Goal: Transaction & Acquisition: Purchase product/service

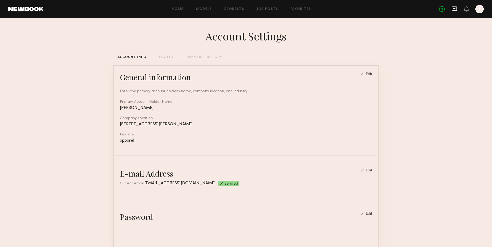
click at [454, 9] on icon at bounding box center [454, 8] width 2 height 1
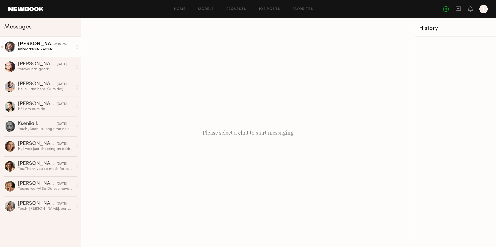
click at [26, 46] on div "Katie O." at bounding box center [36, 44] width 37 height 5
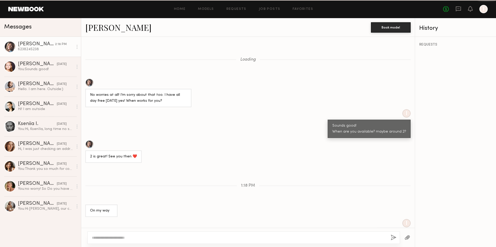
scroll to position [123, 0]
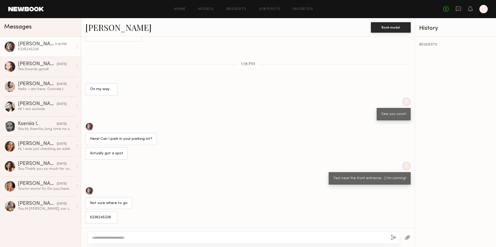
click at [107, 29] on link "Katie O." at bounding box center [118, 27] width 66 height 11
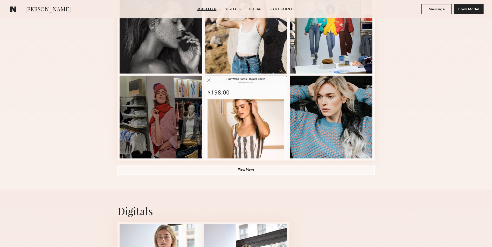
scroll to position [337, 0]
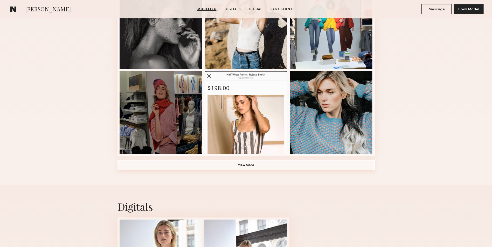
click at [250, 166] on button "View More" at bounding box center [245, 165] width 257 height 10
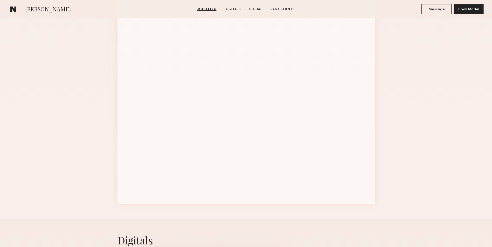
scroll to position [544, 0]
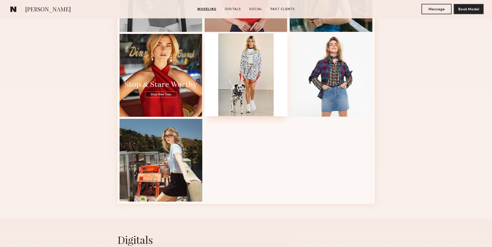
click at [260, 99] on div at bounding box center [246, 74] width 83 height 83
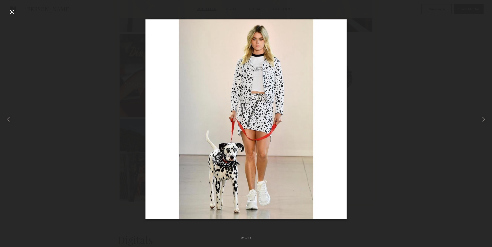
click at [385, 80] on div at bounding box center [246, 119] width 492 height 222
click at [9, 14] on div at bounding box center [12, 12] width 8 height 8
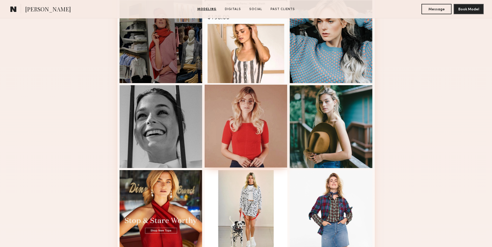
scroll to position [389, 0]
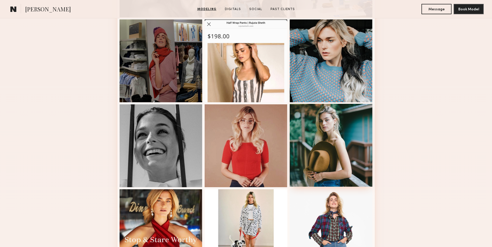
click at [325, 137] on div at bounding box center [331, 145] width 83 height 83
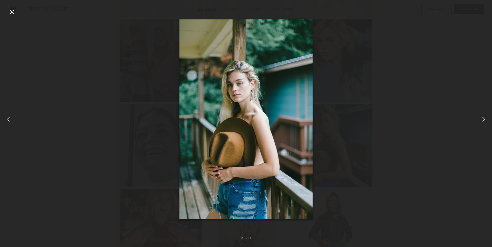
click at [13, 13] on div at bounding box center [12, 12] width 8 height 8
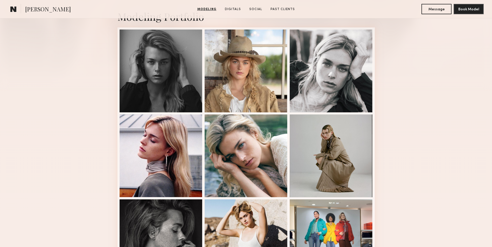
scroll to position [78, 0]
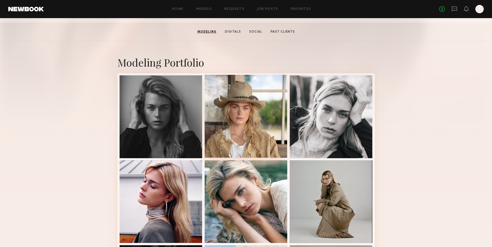
click at [257, 120] on div at bounding box center [246, 116] width 83 height 83
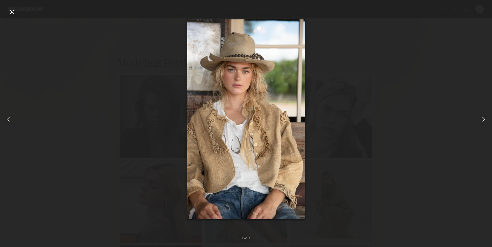
drag, startPoint x: 430, startPoint y: 122, endPoint x: 395, endPoint y: 122, distance: 35.0
click at [430, 122] on div at bounding box center [246, 119] width 492 height 222
click at [12, 13] on div at bounding box center [12, 12] width 8 height 8
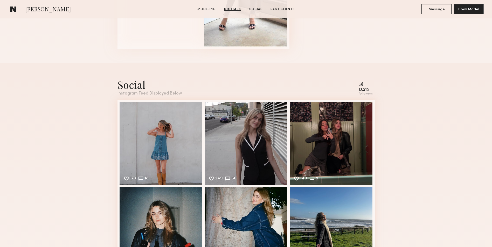
scroll to position [959, 0]
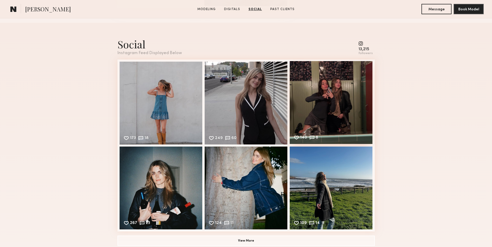
click at [329, 113] on div "140 8 Likes & comments displayed to show model’s engagement" at bounding box center [331, 102] width 83 height 83
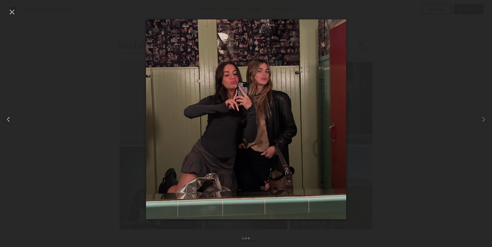
click at [7, 121] on common-icon at bounding box center [8, 119] width 8 height 8
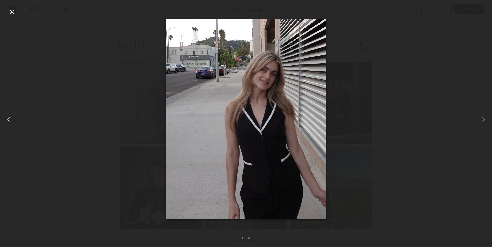
click at [7, 121] on common-icon at bounding box center [8, 119] width 8 height 8
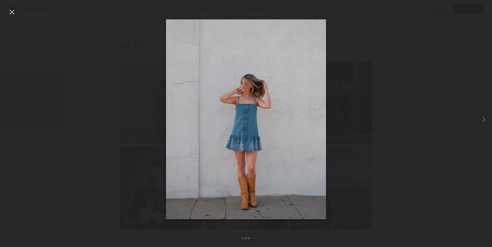
click at [7, 121] on div at bounding box center [246, 119] width 492 height 222
click at [482, 121] on common-icon at bounding box center [483, 119] width 8 height 8
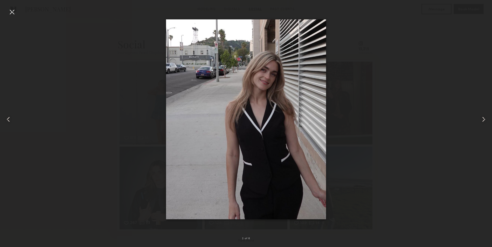
click at [482, 121] on common-icon at bounding box center [483, 119] width 8 height 8
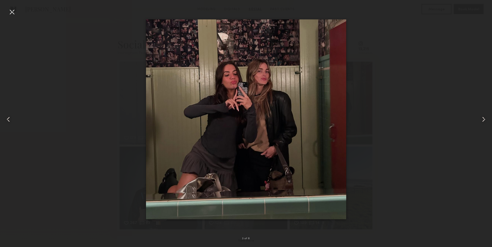
click at [482, 121] on common-icon at bounding box center [483, 119] width 8 height 8
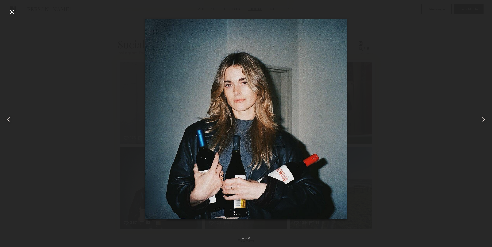
click at [482, 121] on common-icon at bounding box center [483, 119] width 8 height 8
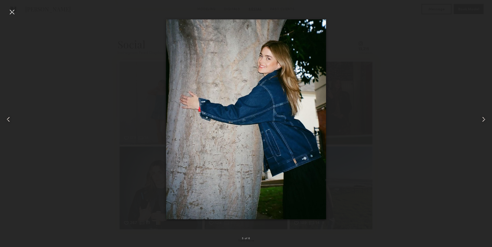
click at [482, 121] on common-icon at bounding box center [483, 119] width 8 height 8
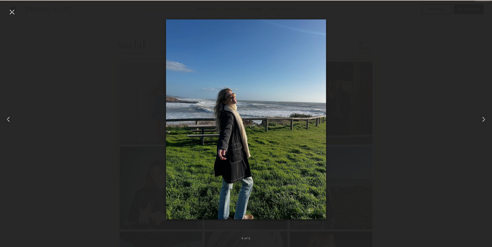
click at [482, 121] on common-icon at bounding box center [483, 119] width 8 height 8
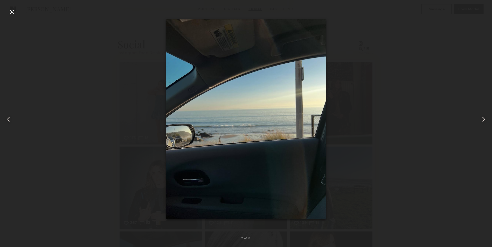
click at [482, 121] on common-icon at bounding box center [483, 119] width 8 height 8
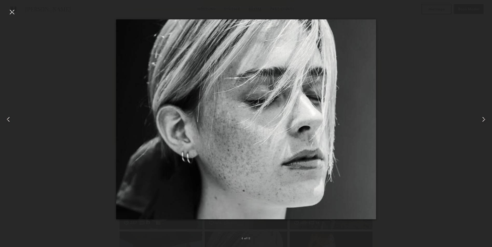
click at [482, 121] on common-icon at bounding box center [483, 119] width 8 height 8
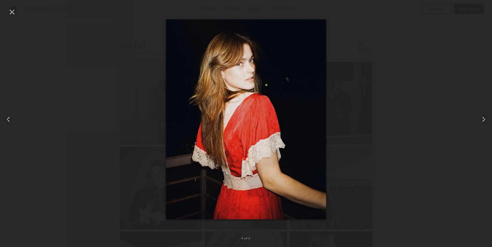
click at [482, 121] on common-icon at bounding box center [483, 119] width 8 height 8
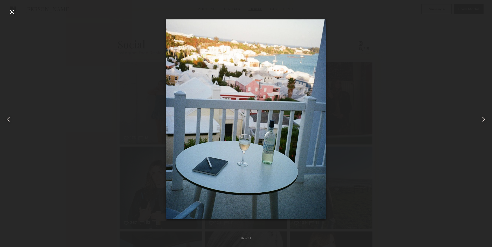
click at [482, 121] on common-icon at bounding box center [483, 119] width 8 height 8
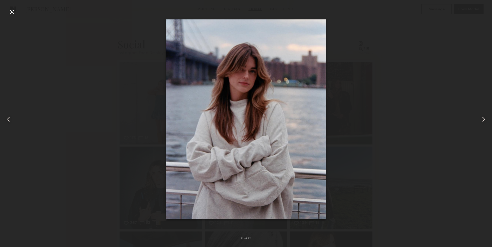
click at [482, 121] on common-icon at bounding box center [483, 119] width 8 height 8
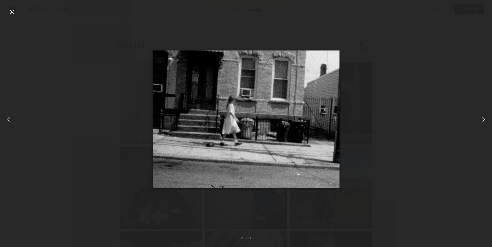
click at [482, 121] on common-icon at bounding box center [483, 119] width 8 height 8
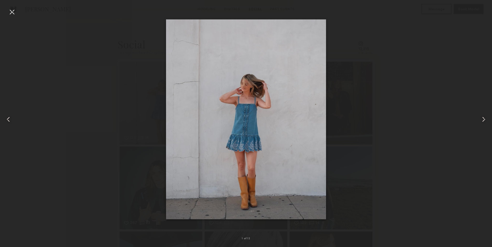
click at [482, 121] on common-icon at bounding box center [483, 119] width 8 height 8
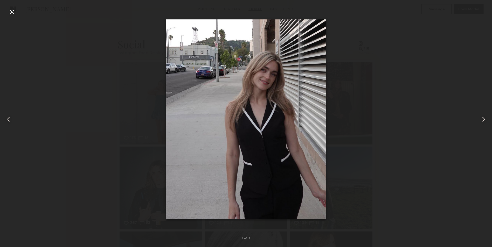
click at [442, 122] on div at bounding box center [246, 119] width 492 height 222
click at [10, 14] on div at bounding box center [12, 12] width 8 height 8
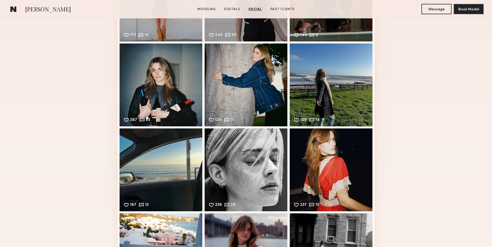
scroll to position [1063, 0]
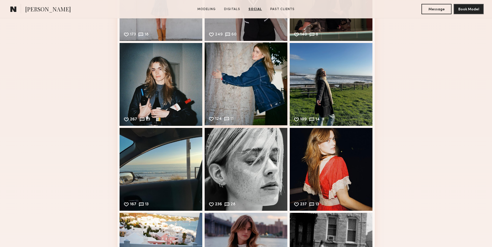
click at [232, 90] on div "124 11 Likes & comments displayed to show model’s engagement" at bounding box center [246, 84] width 83 height 83
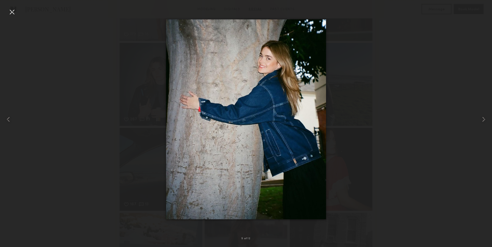
click at [13, 12] on div at bounding box center [12, 12] width 8 height 8
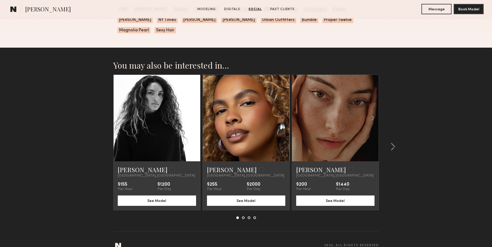
scroll to position [1404, 0]
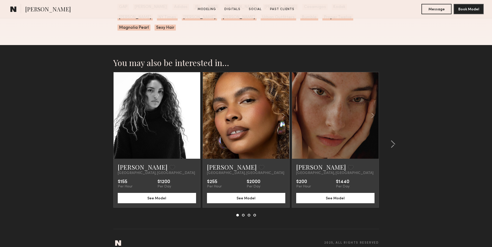
click at [341, 145] on link at bounding box center [335, 115] width 30 height 87
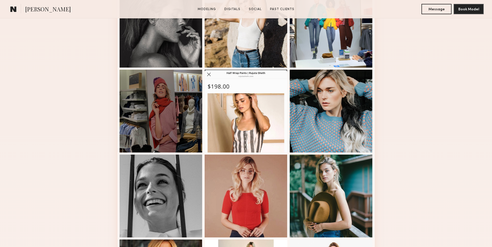
scroll to position [0, 0]
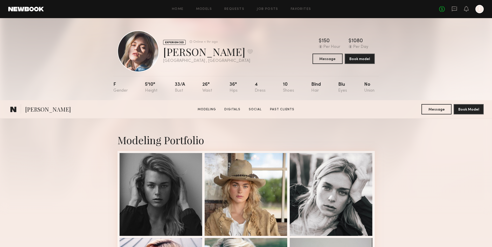
drag, startPoint x: 404, startPoint y: 200, endPoint x: 357, endPoint y: 95, distance: 115.5
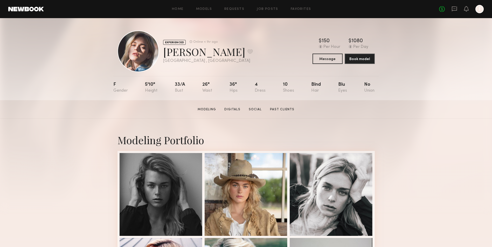
click at [25, 7] on link at bounding box center [26, 9] width 36 height 5
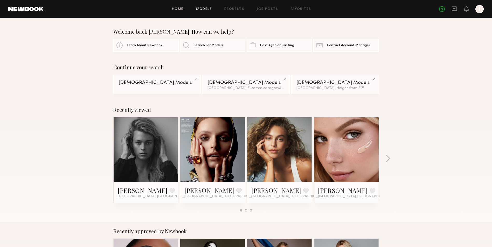
click at [209, 8] on link "Models" at bounding box center [204, 9] width 16 height 3
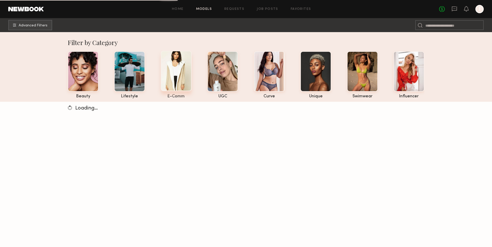
click at [183, 87] on div at bounding box center [176, 71] width 31 height 40
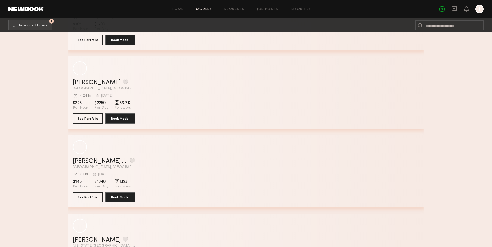
scroll to position [2351, 0]
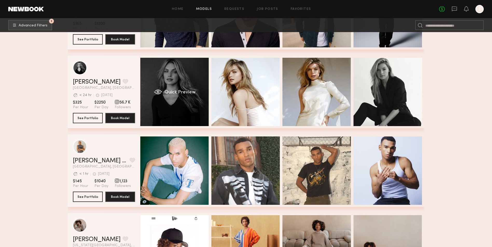
click at [149, 82] on div "Quick Preview" at bounding box center [174, 92] width 68 height 68
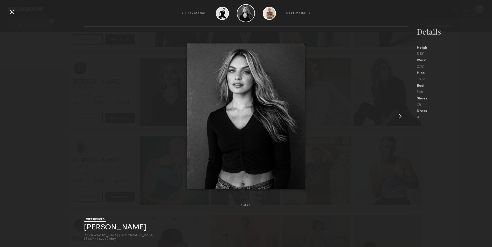
click at [399, 117] on common-icon at bounding box center [400, 116] width 8 height 8
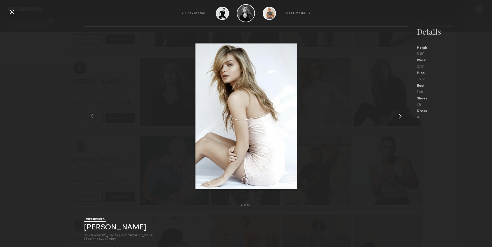
click at [399, 117] on common-icon at bounding box center [400, 116] width 8 height 8
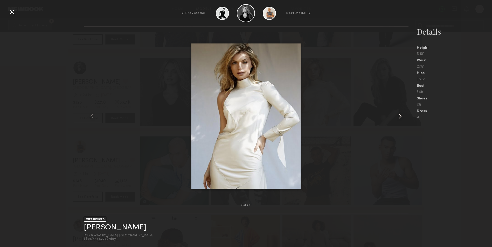
click at [399, 117] on common-icon at bounding box center [400, 116] width 8 height 8
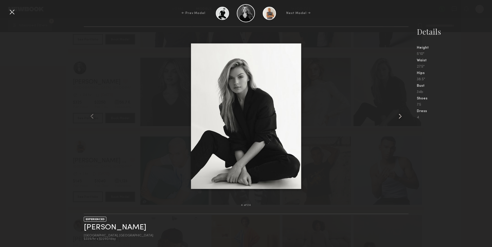
click at [399, 117] on common-icon at bounding box center [400, 116] width 8 height 8
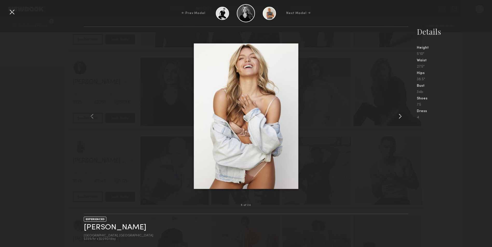
click at [399, 117] on common-icon at bounding box center [400, 116] width 8 height 8
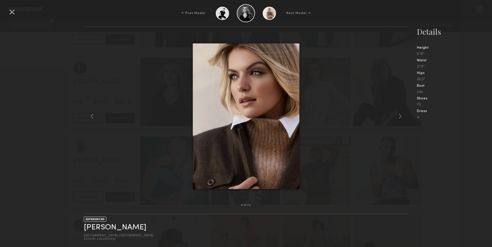
click at [479, 5] on div "← Prev Model Next Model →" at bounding box center [246, 13] width 492 height 18
click at [13, 13] on div at bounding box center [12, 12] width 8 height 8
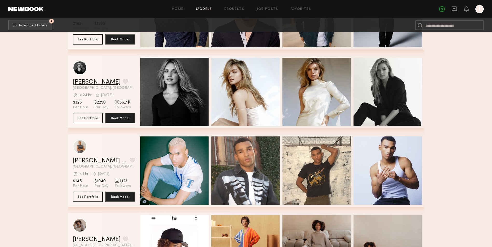
click at [97, 85] on link "Amanda G." at bounding box center [97, 82] width 48 height 6
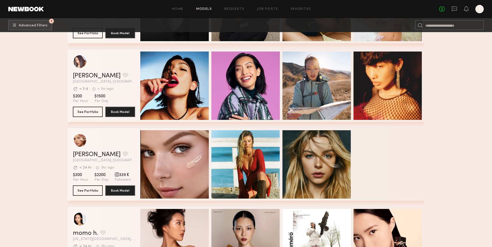
scroll to position [4799, 0]
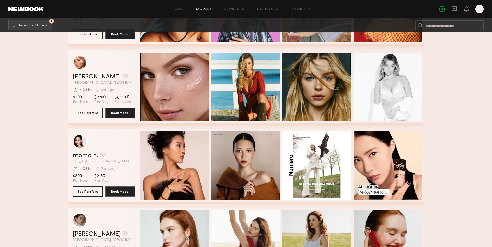
click at [83, 78] on link "Madison T." at bounding box center [97, 77] width 48 height 6
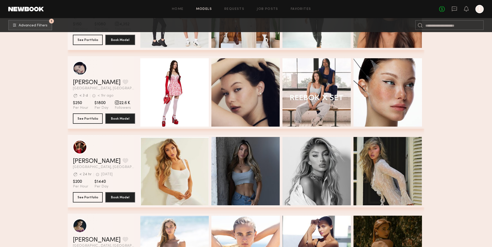
scroll to position [7002, 0]
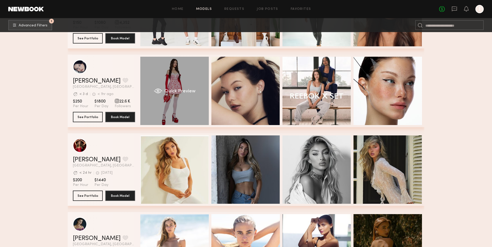
click at [186, 94] on span "Quick Preview" at bounding box center [179, 91] width 31 height 5
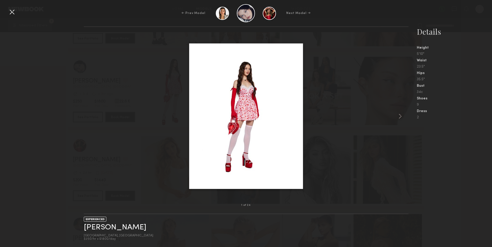
click at [9, 11] on div at bounding box center [12, 12] width 8 height 8
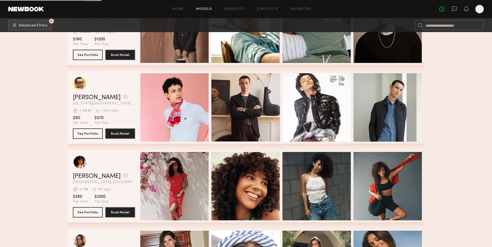
scroll to position [8350, 0]
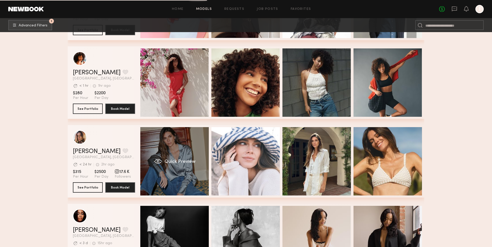
click at [187, 164] on span "Quick Preview" at bounding box center [179, 162] width 31 height 5
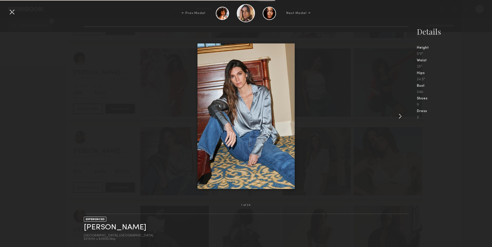
click at [399, 117] on common-icon at bounding box center [400, 116] width 8 height 8
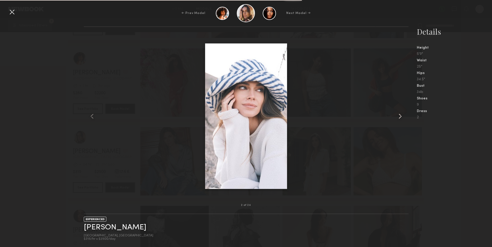
click at [399, 117] on common-icon at bounding box center [400, 116] width 8 height 8
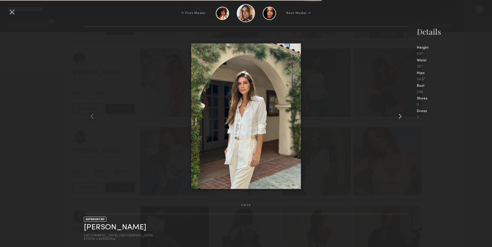
click at [399, 117] on common-icon at bounding box center [400, 116] width 8 height 8
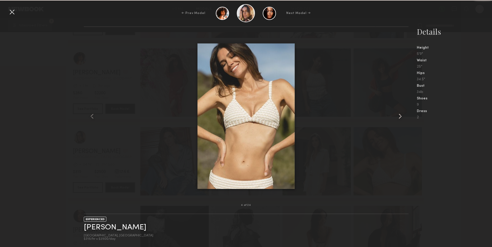
click at [399, 117] on common-icon at bounding box center [400, 116] width 8 height 8
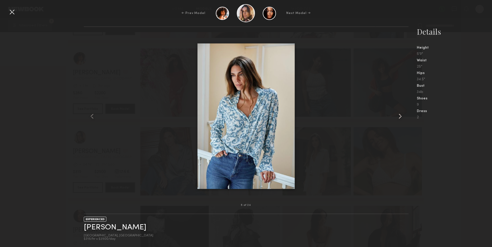
click at [399, 117] on common-icon at bounding box center [400, 116] width 8 height 8
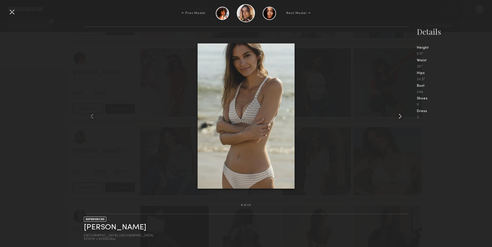
click at [399, 117] on common-icon at bounding box center [400, 116] width 8 height 8
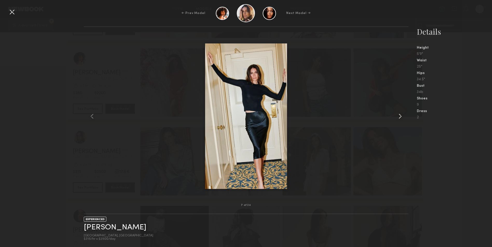
click at [399, 117] on common-icon at bounding box center [400, 116] width 8 height 8
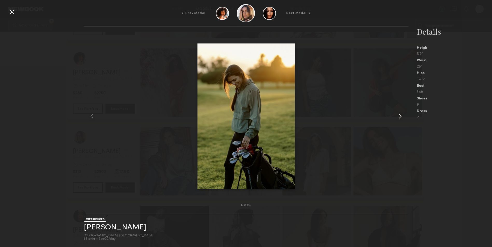
click at [399, 117] on common-icon at bounding box center [400, 116] width 8 height 8
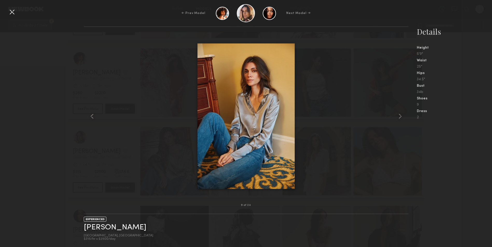
click at [314, 148] on div at bounding box center [246, 116] width 325 height 162
click at [11, 11] on div at bounding box center [12, 12] width 8 height 8
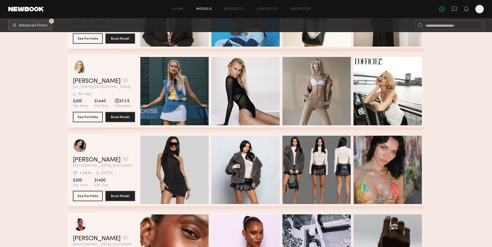
scroll to position [9839, 0]
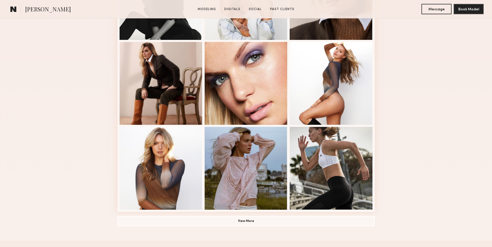
scroll to position [311, 0]
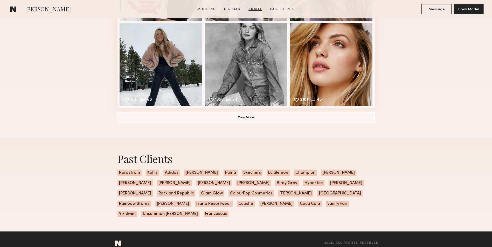
drag, startPoint x: 447, startPoint y: 96, endPoint x: 437, endPoint y: 179, distance: 83.0
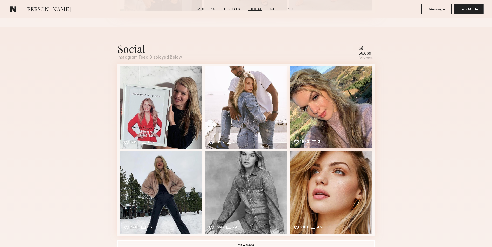
scroll to position [712, 0]
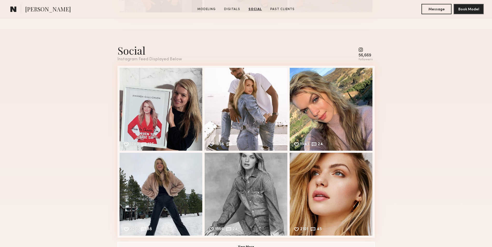
click at [418, 196] on div "Social Instagram Feed Displayed Below 56,669 followers 1789 126 Likes & comment…" at bounding box center [246, 148] width 492 height 238
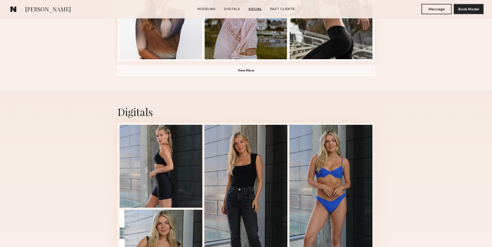
scroll to position [0, 0]
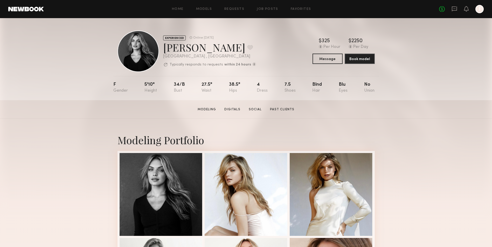
drag, startPoint x: 417, startPoint y: 207, endPoint x: 380, endPoint y: 63, distance: 148.3
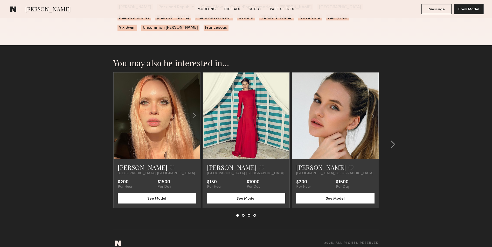
drag, startPoint x: 394, startPoint y: 103, endPoint x: 383, endPoint y: 187, distance: 84.4
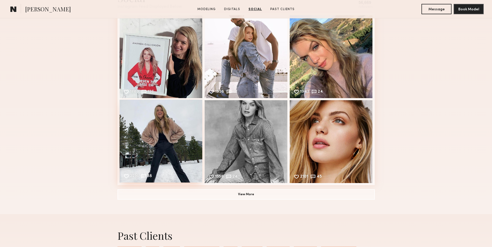
scroll to position [743, 0]
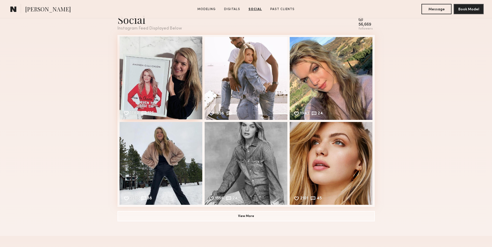
click at [174, 83] on div "1789 126 Likes & comments displayed to show model’s engagement" at bounding box center [161, 78] width 83 height 83
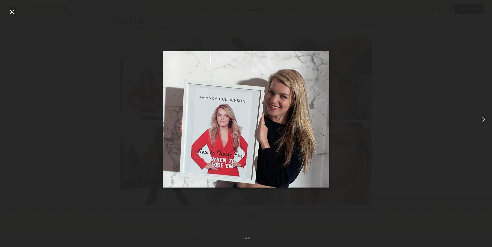
click at [485, 121] on common-icon at bounding box center [483, 119] width 8 height 8
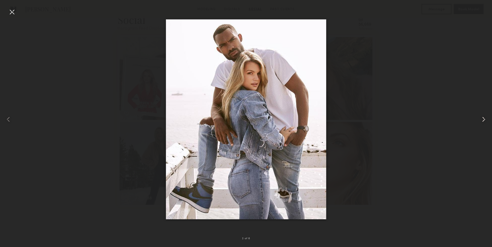
click at [485, 121] on common-icon at bounding box center [483, 119] width 8 height 8
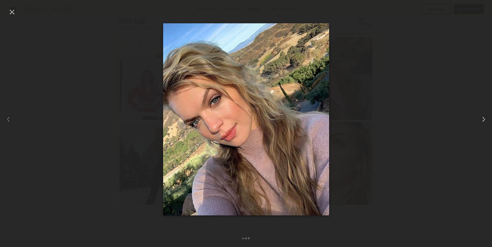
click at [485, 121] on common-icon at bounding box center [483, 119] width 8 height 8
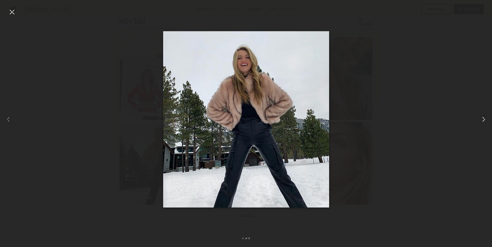
click at [485, 121] on common-icon at bounding box center [483, 119] width 8 height 8
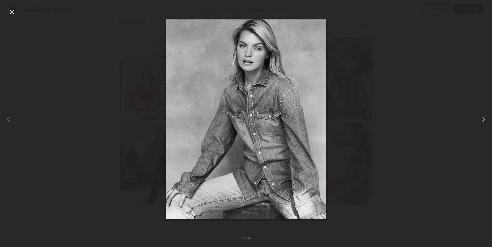
click at [485, 121] on common-icon at bounding box center [483, 119] width 8 height 8
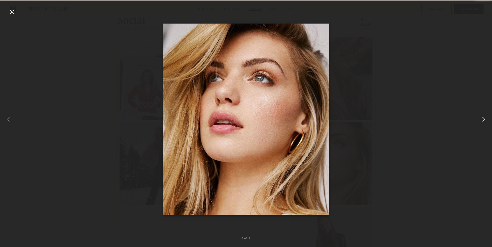
click at [485, 121] on common-icon at bounding box center [483, 119] width 8 height 8
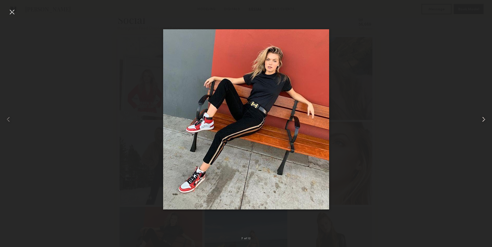
click at [485, 121] on common-icon at bounding box center [483, 119] width 8 height 8
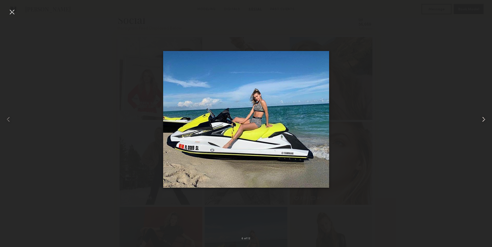
click at [485, 121] on common-icon at bounding box center [483, 119] width 8 height 8
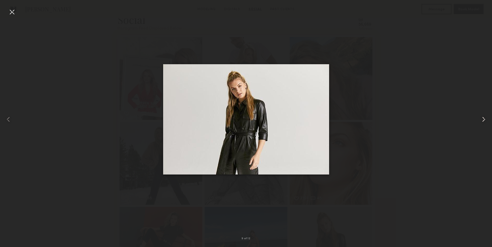
click at [485, 121] on common-icon at bounding box center [483, 119] width 8 height 8
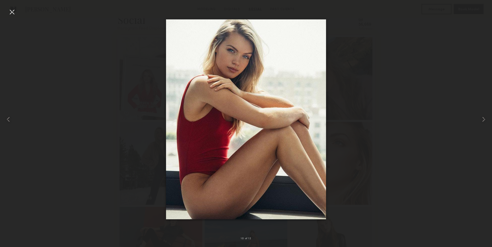
click at [12, 15] on div at bounding box center [12, 12] width 8 height 8
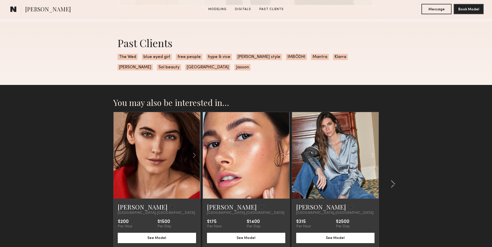
scroll to position [486, 0]
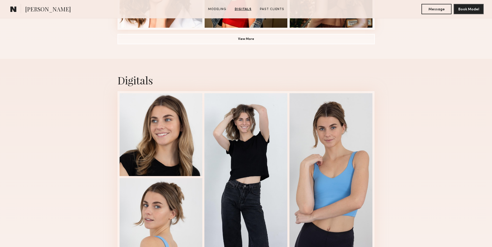
drag, startPoint x: 419, startPoint y: 183, endPoint x: 401, endPoint y: 157, distance: 32.5
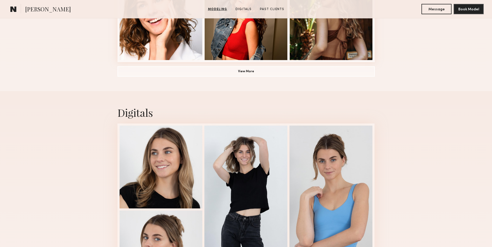
click at [405, 155] on div "Digitals 1 of 4" at bounding box center [246, 200] width 492 height 219
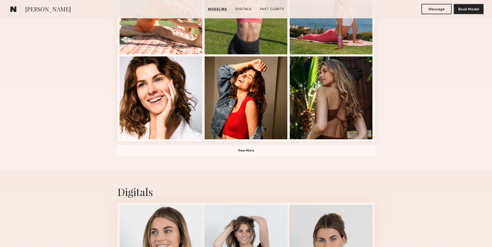
scroll to position [327, 0]
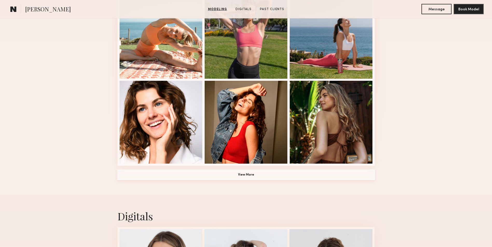
click at [257, 180] on button "View More" at bounding box center [245, 175] width 257 height 10
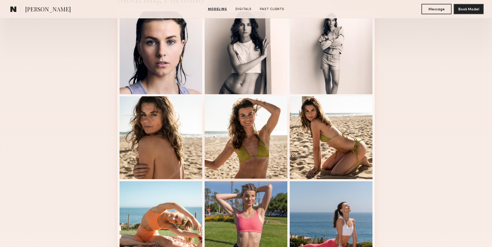
scroll to position [120, 0]
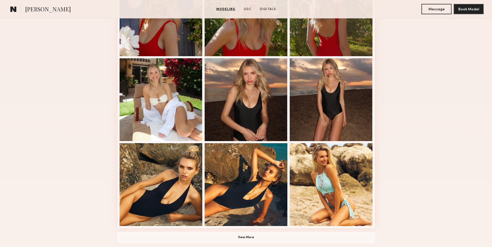
scroll to position [311, 0]
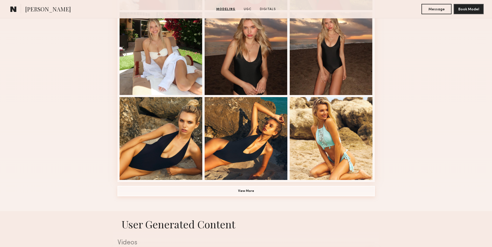
click at [244, 192] on button "View More" at bounding box center [245, 191] width 257 height 10
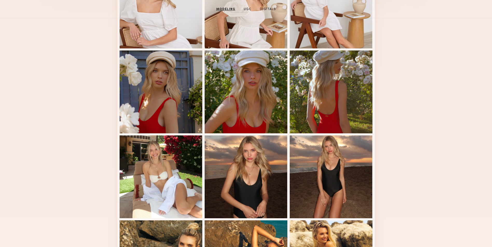
scroll to position [0, 0]
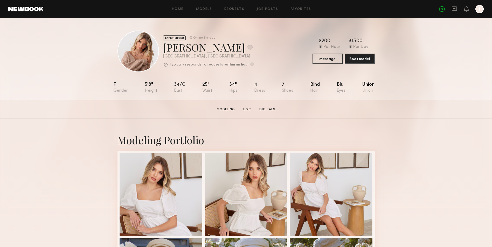
drag, startPoint x: 417, startPoint y: 179, endPoint x: 366, endPoint y: 54, distance: 134.4
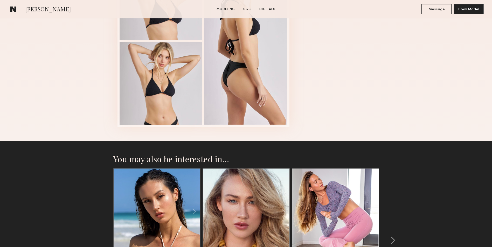
scroll to position [1374, 0]
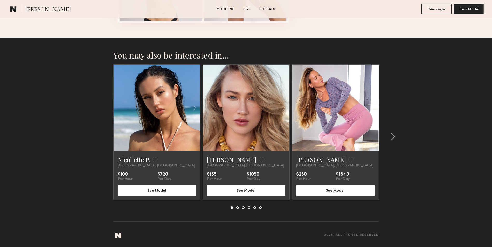
drag, startPoint x: 393, startPoint y: 101, endPoint x: 400, endPoint y: 178, distance: 77.6
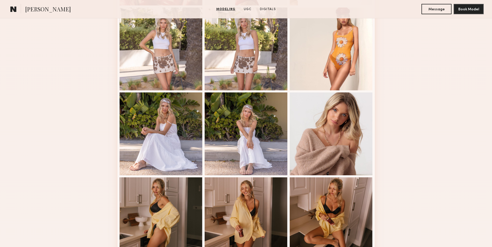
scroll to position [0, 0]
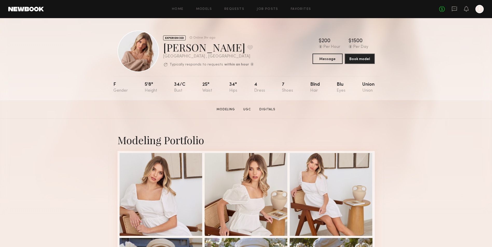
drag, startPoint x: 427, startPoint y: 171, endPoint x: 329, endPoint y: 75, distance: 137.1
click at [41, 11] on link at bounding box center [26, 9] width 36 height 5
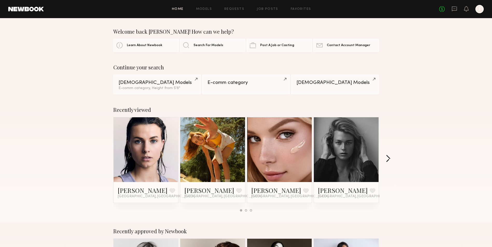
click at [389, 158] on button "button" at bounding box center [388, 159] width 5 height 9
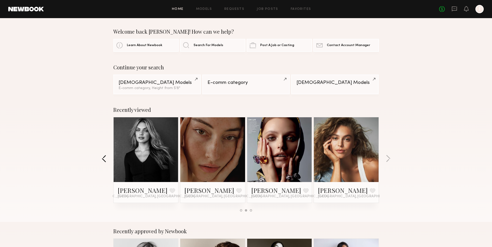
click at [103, 163] on button "button" at bounding box center [104, 159] width 5 height 9
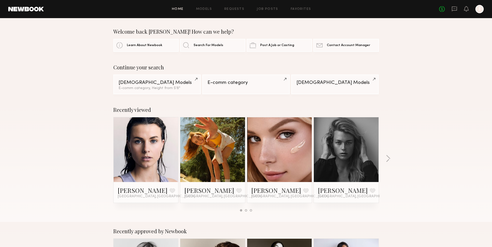
click at [103, 163] on div "Recently viewed Danielle S. Favorite Newport Beach, CA Haley G. Favorite Los An…" at bounding box center [246, 162] width 492 height 122
click at [226, 161] on link at bounding box center [213, 149] width 32 height 65
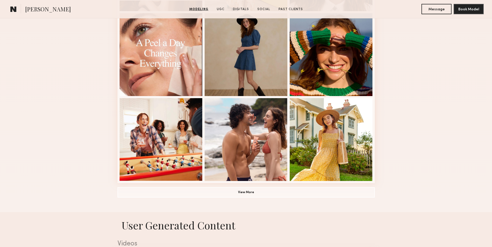
scroll to position [311, 0]
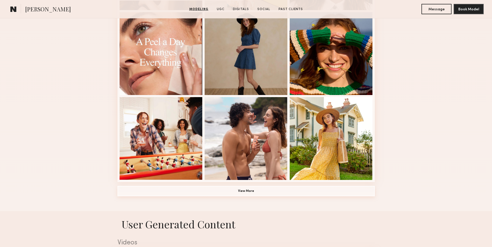
click at [269, 192] on button "View More" at bounding box center [245, 191] width 257 height 10
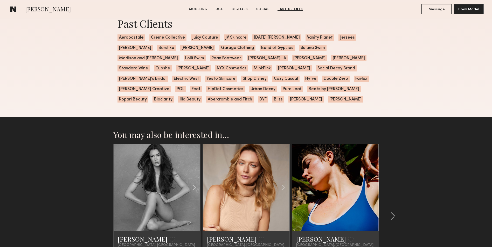
scroll to position [1789, 0]
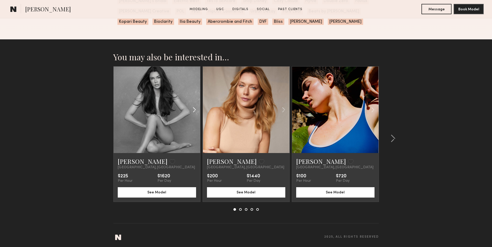
click at [176, 139] on div at bounding box center [185, 110] width 29 height 87
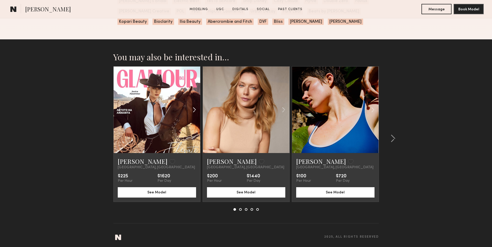
click at [184, 117] on div at bounding box center [185, 110] width 29 height 87
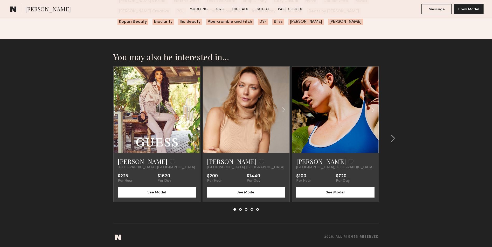
click at [195, 115] on common-icon at bounding box center [195, 110] width 8 height 10
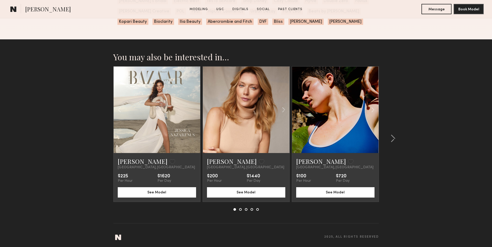
click at [195, 117] on div at bounding box center [157, 110] width 87 height 87
click at [280, 113] on common-icon at bounding box center [284, 110] width 8 height 10
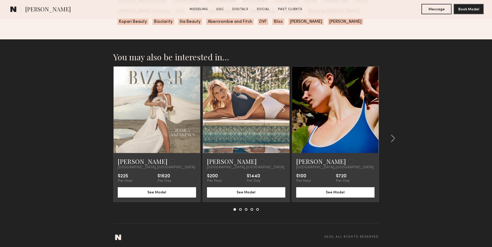
click at [284, 115] on common-icon at bounding box center [284, 110] width 8 height 10
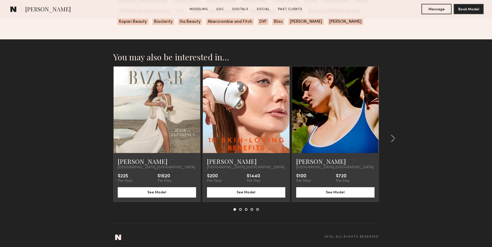
click at [284, 115] on common-icon at bounding box center [284, 110] width 8 height 10
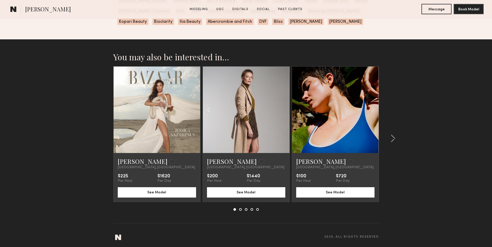
click at [284, 115] on div at bounding box center [246, 110] width 87 height 87
click at [375, 115] on common-icon at bounding box center [373, 110] width 8 height 10
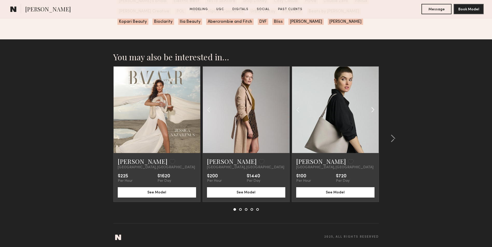
click at [375, 115] on common-icon at bounding box center [373, 110] width 8 height 10
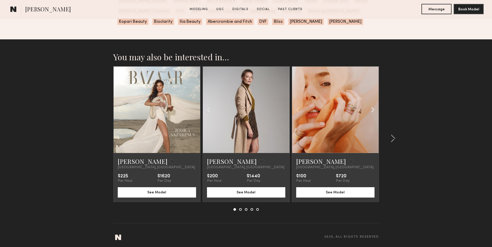
click at [375, 115] on common-icon at bounding box center [373, 110] width 8 height 10
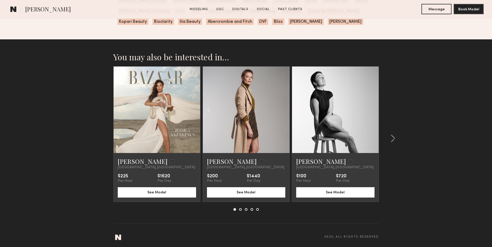
click at [375, 118] on div at bounding box center [335, 110] width 87 height 87
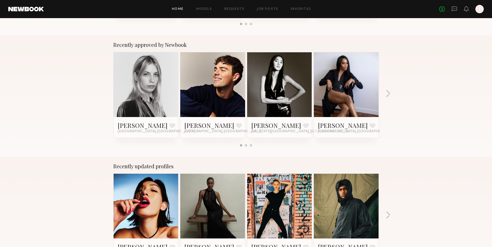
scroll to position [233, 0]
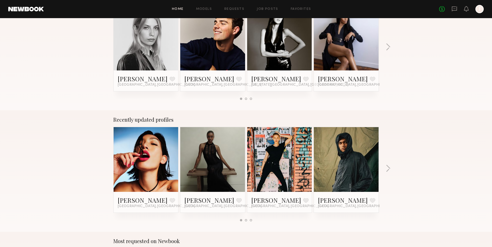
click at [459, 98] on div "Recently approved by Newbook [PERSON_NAME] Favorite [GEOGRAPHIC_DATA], [GEOGRAP…" at bounding box center [246, 50] width 492 height 122
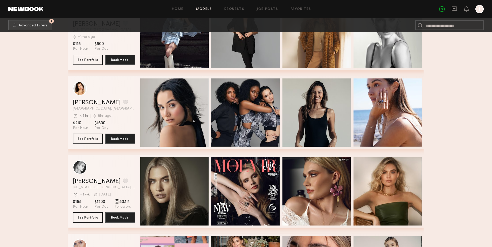
scroll to position [11498, 0]
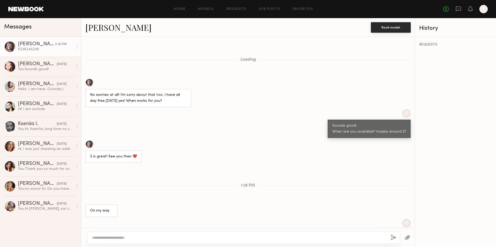
scroll to position [478, 0]
